Goal: Navigation & Orientation: Find specific page/section

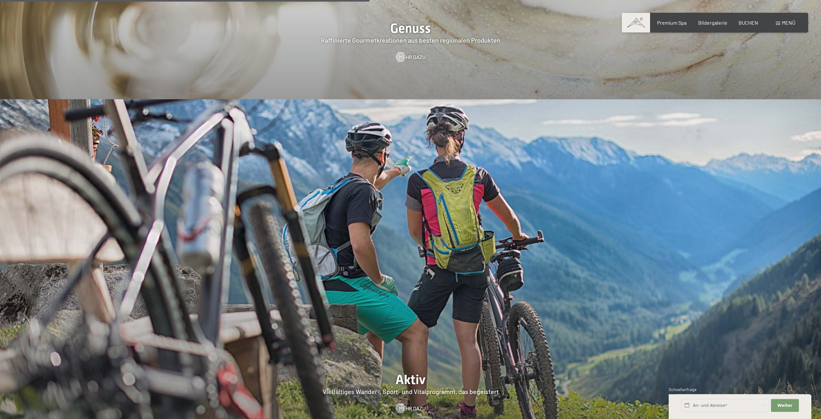
scroll to position [1702, 0]
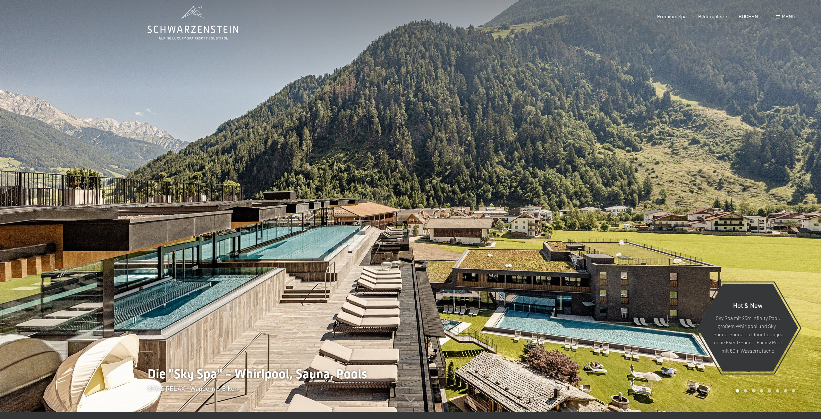
scroll to position [0, 0]
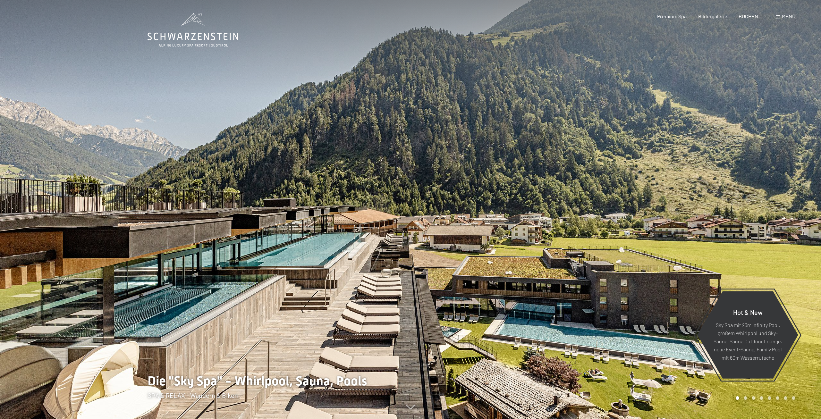
click at [199, 41] on icon at bounding box center [193, 30] width 91 height 34
click at [675, 16] on span "Premium Spa" at bounding box center [672, 15] width 30 height 6
click at [782, 15] on div "Menü" at bounding box center [786, 16] width 20 height 7
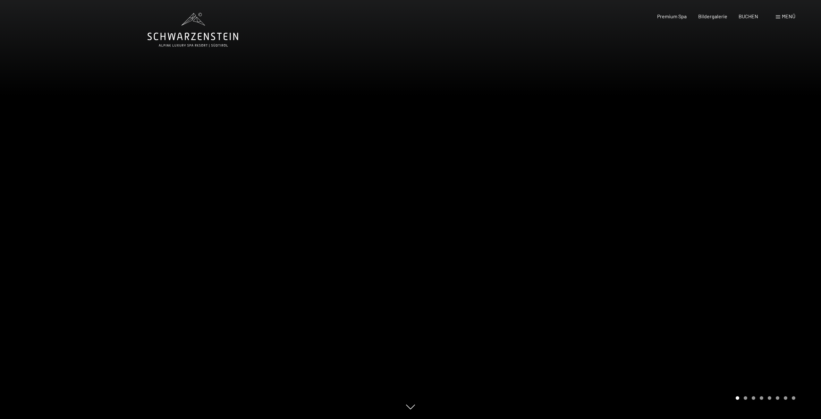
click at [779, 17] on span at bounding box center [778, 16] width 4 height 3
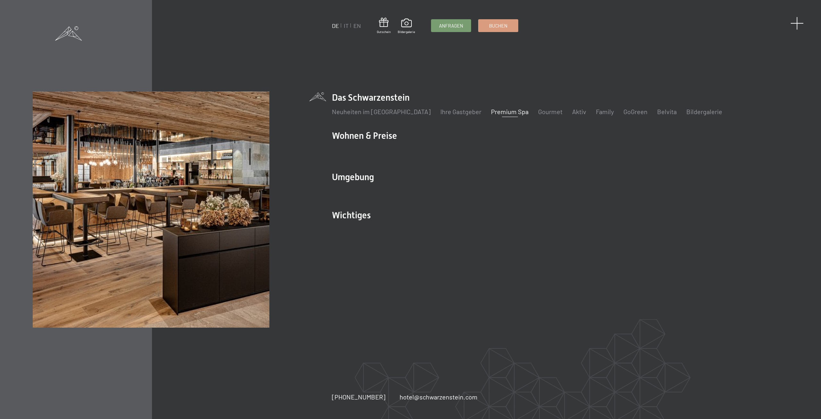
click at [794, 23] on span at bounding box center [797, 23] width 13 height 13
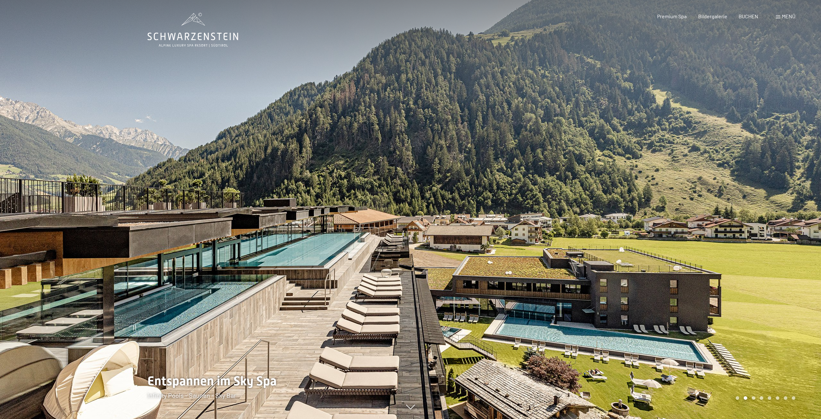
click at [193, 42] on icon at bounding box center [193, 30] width 91 height 34
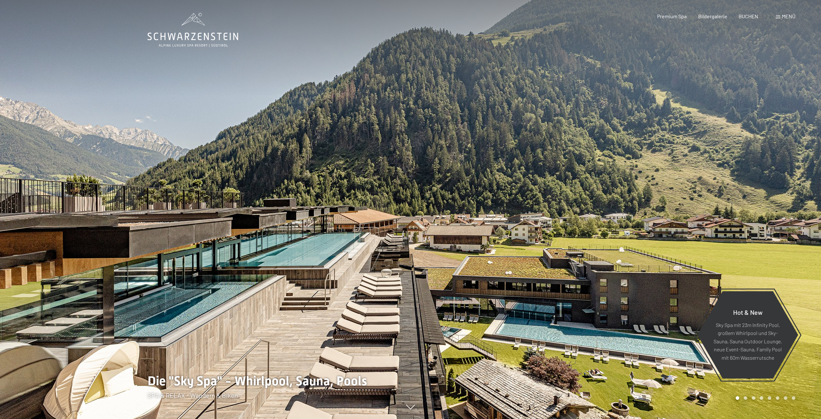
click at [787, 14] on span "Menü" at bounding box center [788, 16] width 13 height 6
